Goal: Transaction & Acquisition: Purchase product/service

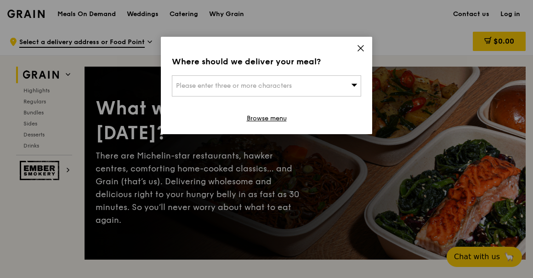
click at [356, 50] on div "Where should we deliver your meal? Please enter three or more characters Browse…" at bounding box center [266, 85] width 211 height 97
click at [319, 98] on div "Where should we deliver your meal? Please enter three or more characters Browse…" at bounding box center [266, 85] width 211 height 97
click at [309, 88] on div "Please enter three or more characters" at bounding box center [266, 85] width 189 height 21
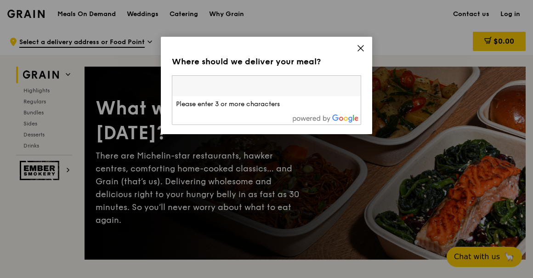
click at [361, 51] on icon at bounding box center [360, 48] width 8 height 8
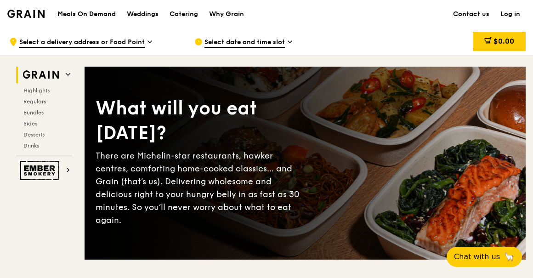
click at [93, 14] on h1 "Meals On Demand" at bounding box center [86, 14] width 58 height 9
click at [36, 112] on span "Bundles" at bounding box center [34, 112] width 22 height 6
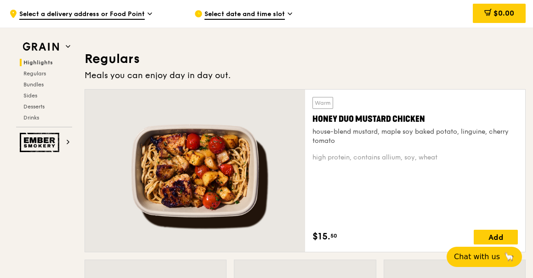
scroll to position [598, 0]
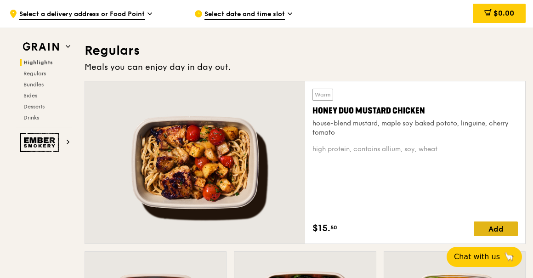
click at [484, 225] on div "Add" at bounding box center [495, 228] width 44 height 15
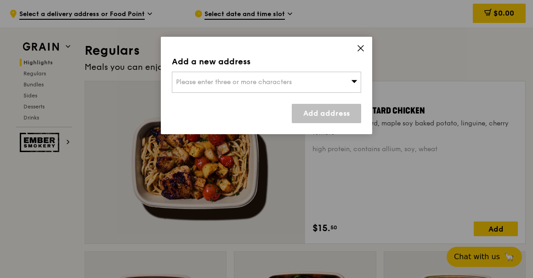
click at [360, 47] on icon at bounding box center [360, 48] width 8 height 8
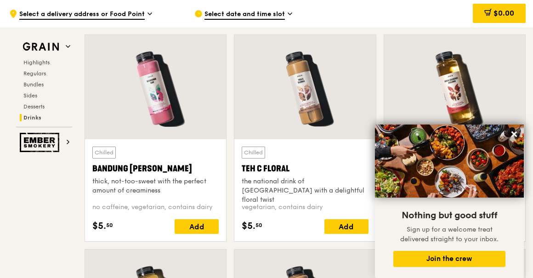
scroll to position [3492, 0]
